Goal: Task Accomplishment & Management: Manage account settings

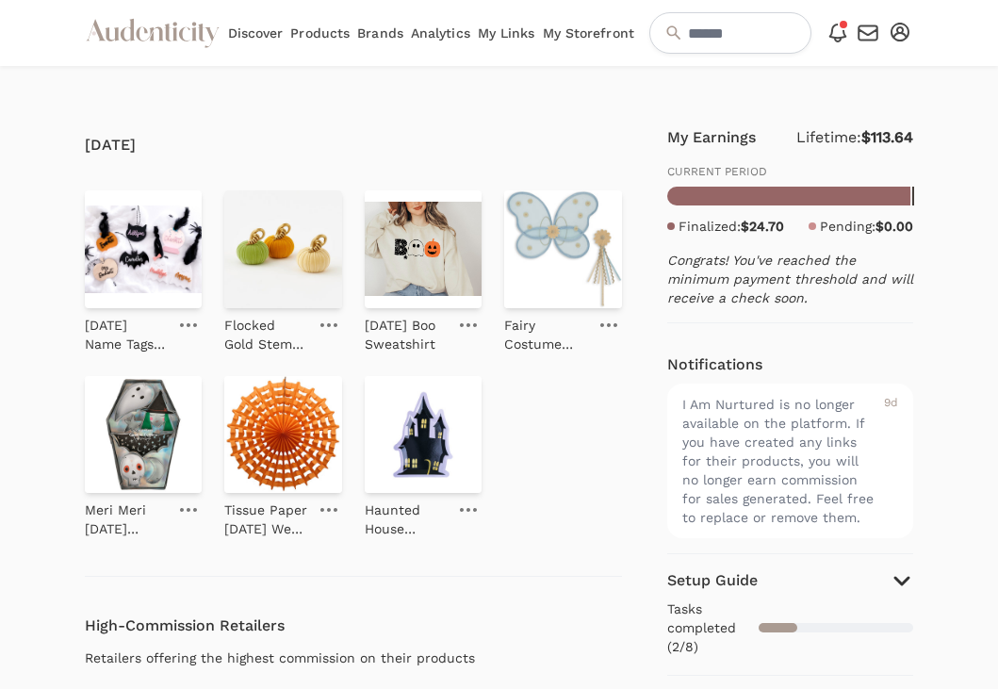
click at [895, 36] on icon "button" at bounding box center [900, 32] width 19 height 19
click at [851, 89] on link "My Profile" at bounding box center [838, 99] width 151 height 34
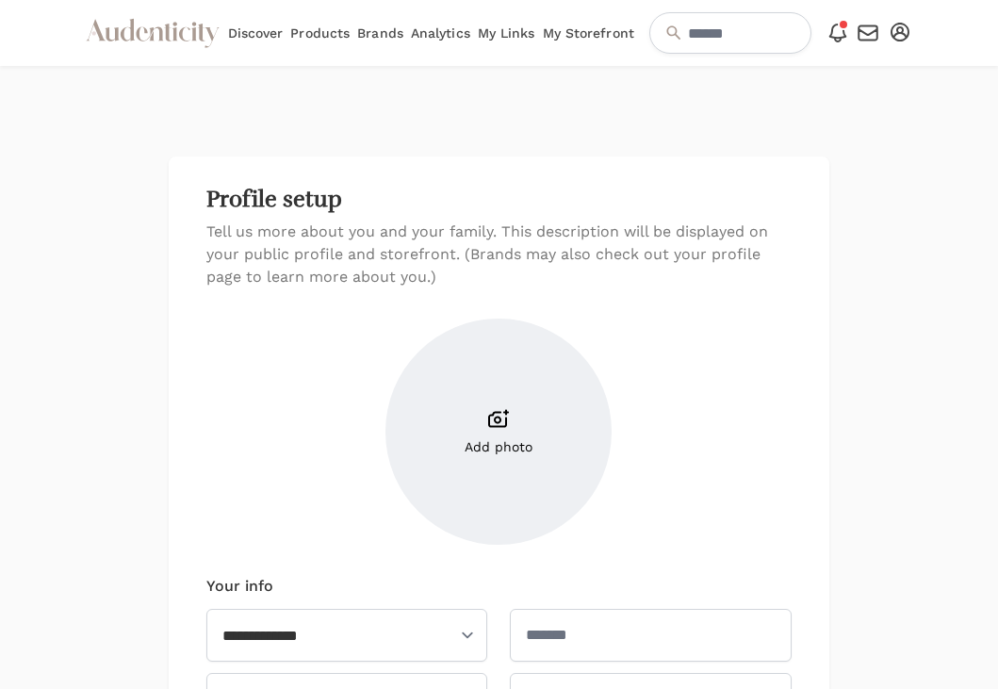
click at [905, 34] on icon "button" at bounding box center [900, 32] width 19 height 19
click at [862, 65] on link "Account setup" at bounding box center [838, 65] width 151 height 34
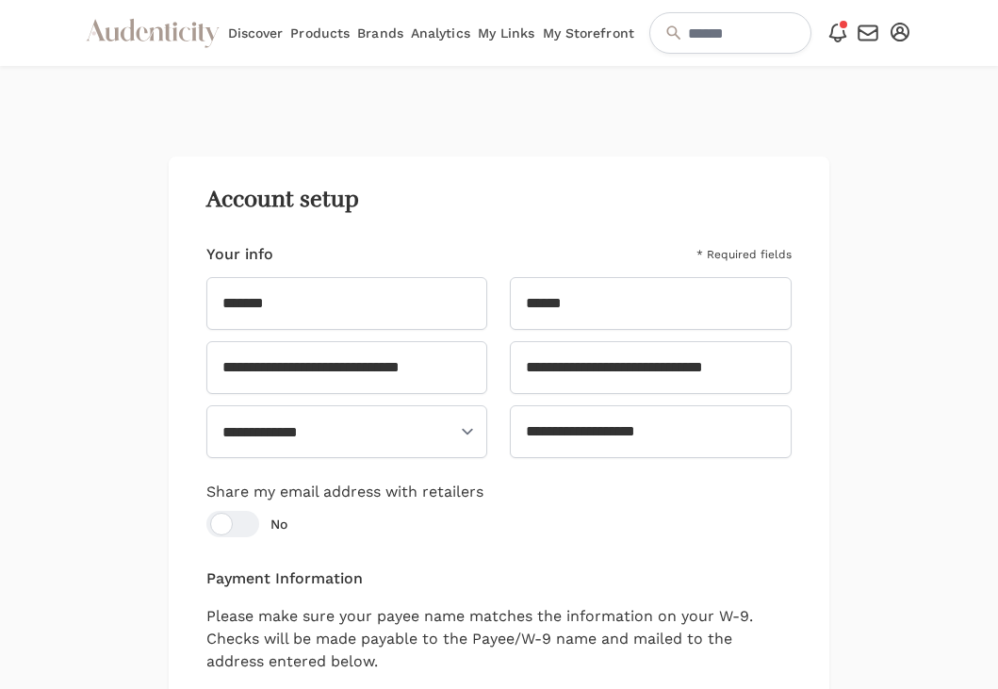
click at [162, 40] on icon "Audenticity Logo" at bounding box center [153, 33] width 136 height 34
